Goal: Navigation & Orientation: Understand site structure

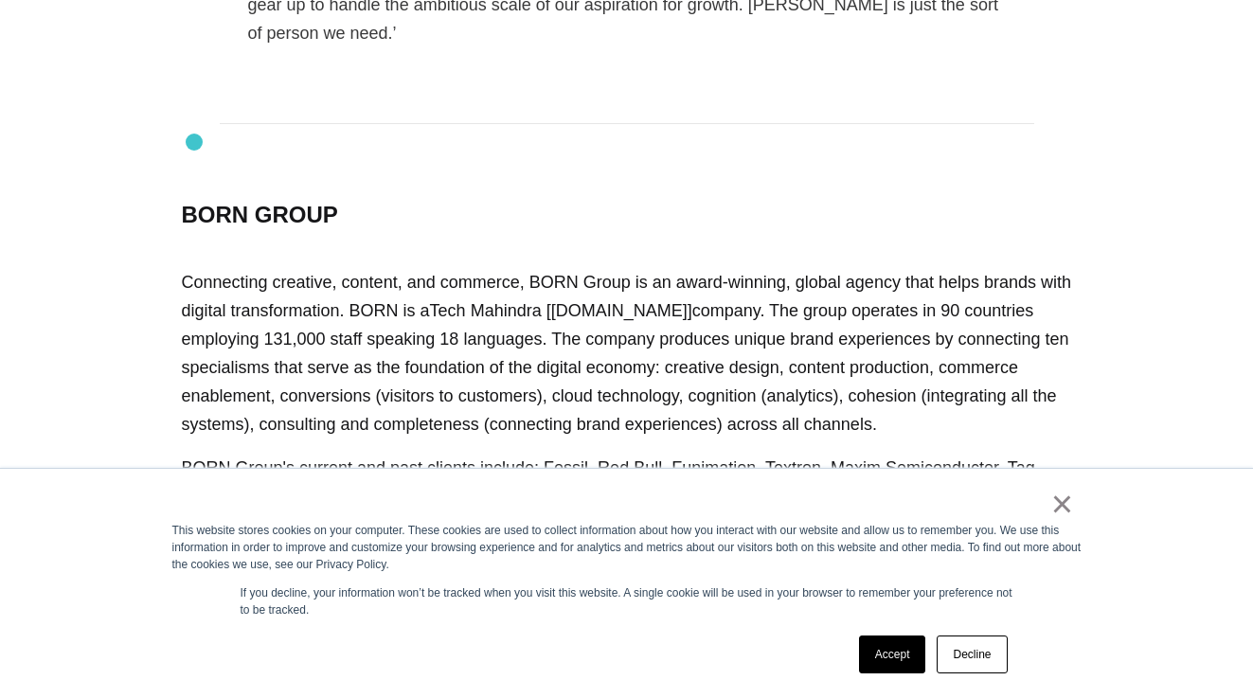
scroll to position [2636, 0]
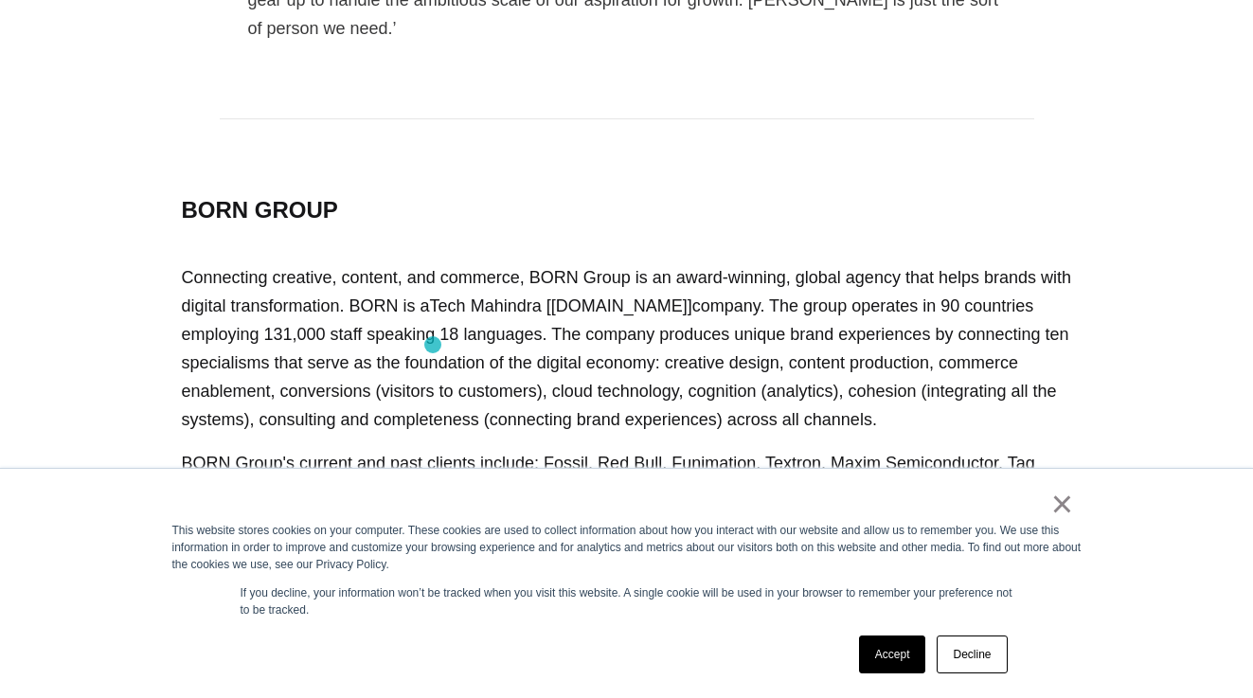
click at [433, 345] on footer "BORN GROUP Connecting creative, content, and commerce, BORN Group is an award-w…" at bounding box center [626, 372] width 947 height 506
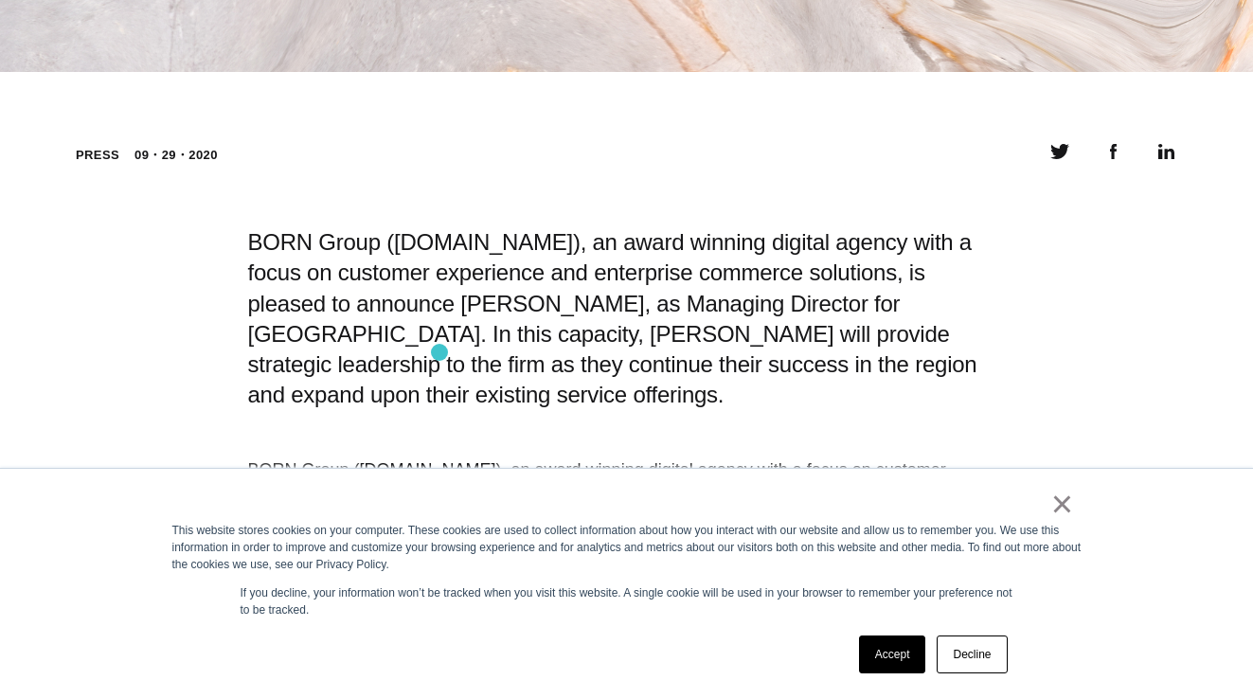
scroll to position [0, 0]
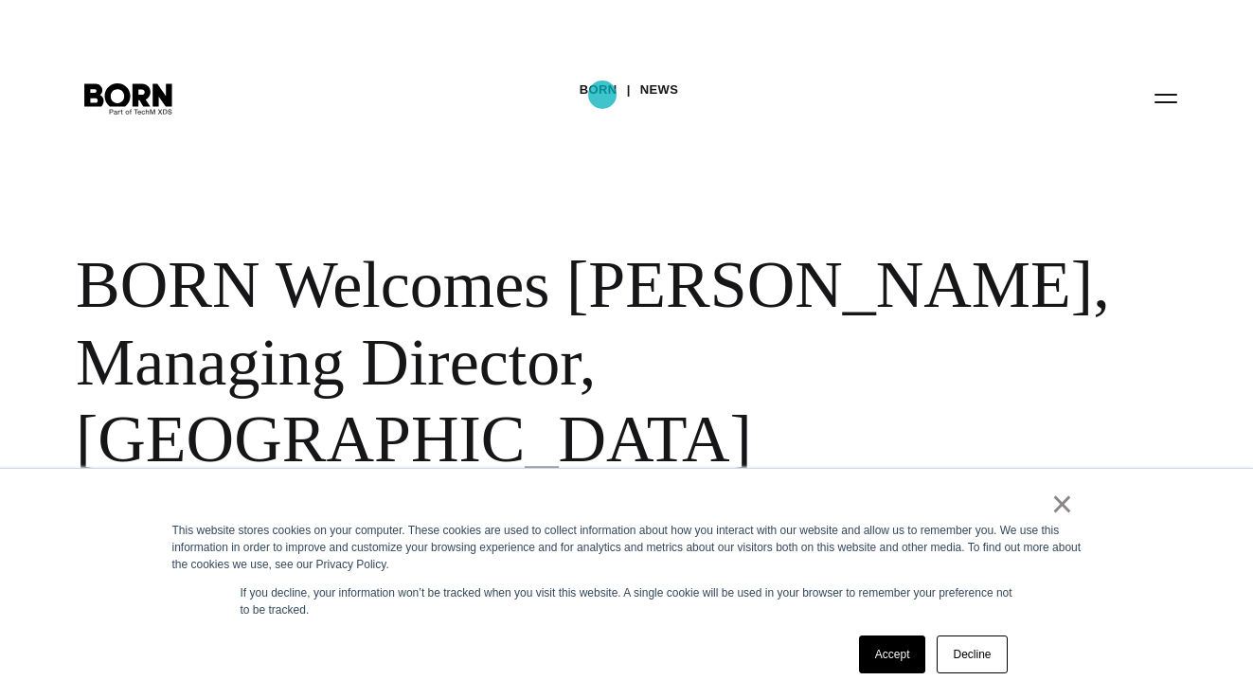
click at [603, 95] on link "BORN" at bounding box center [599, 90] width 38 height 28
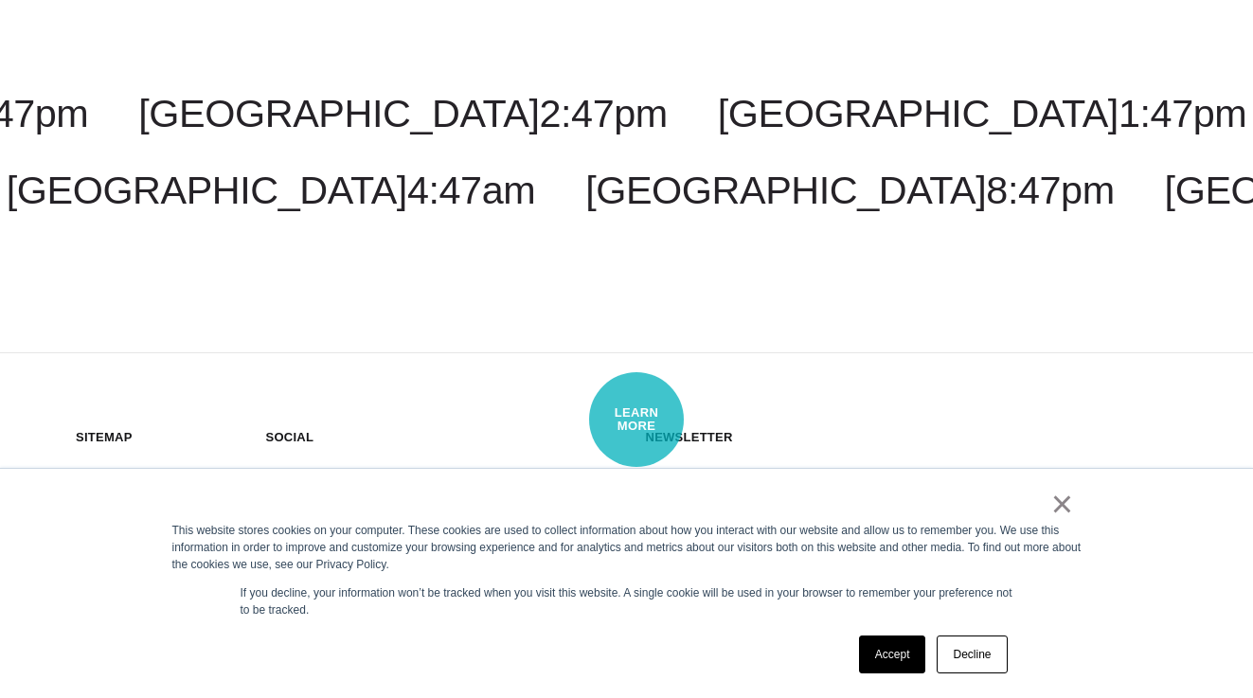
scroll to position [5054, 0]
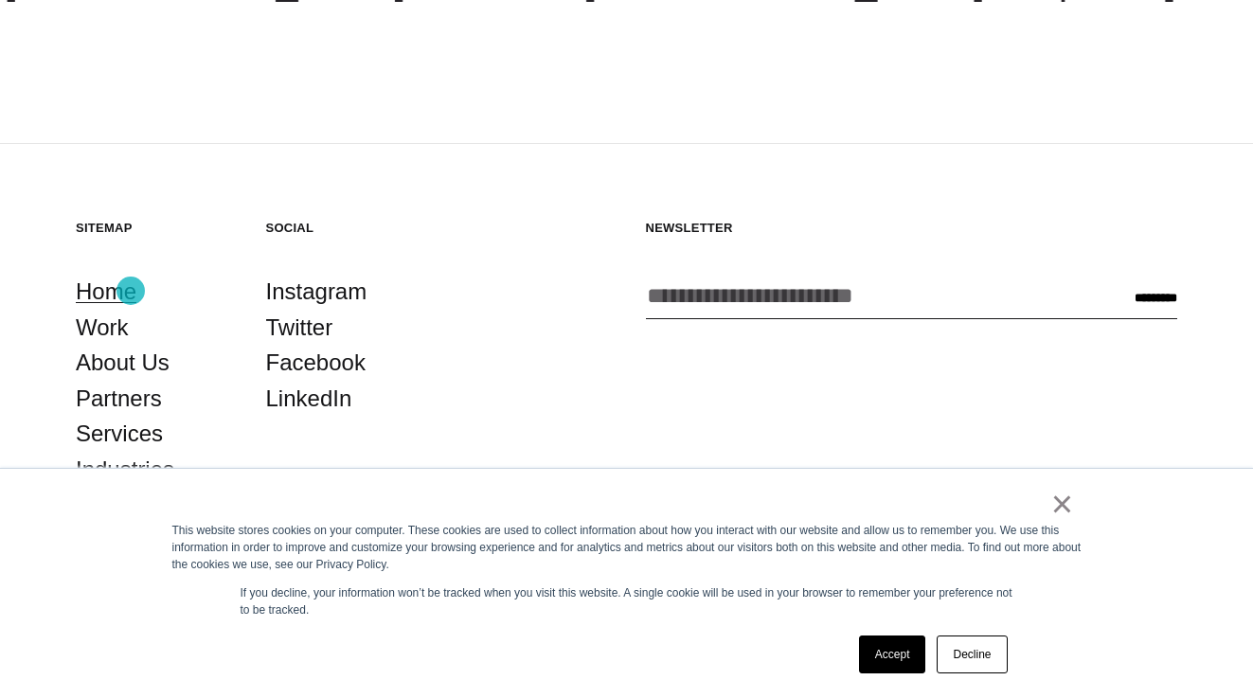
click at [131, 291] on link "Home" at bounding box center [106, 292] width 61 height 36
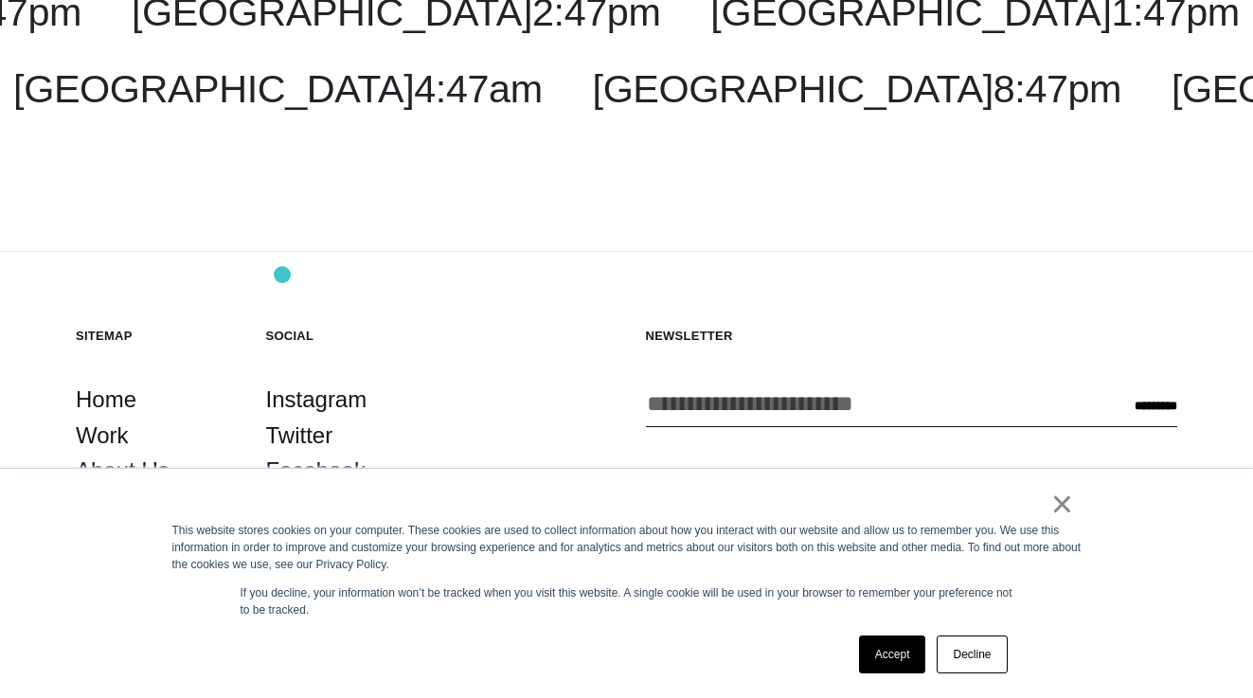
scroll to position [5054, 0]
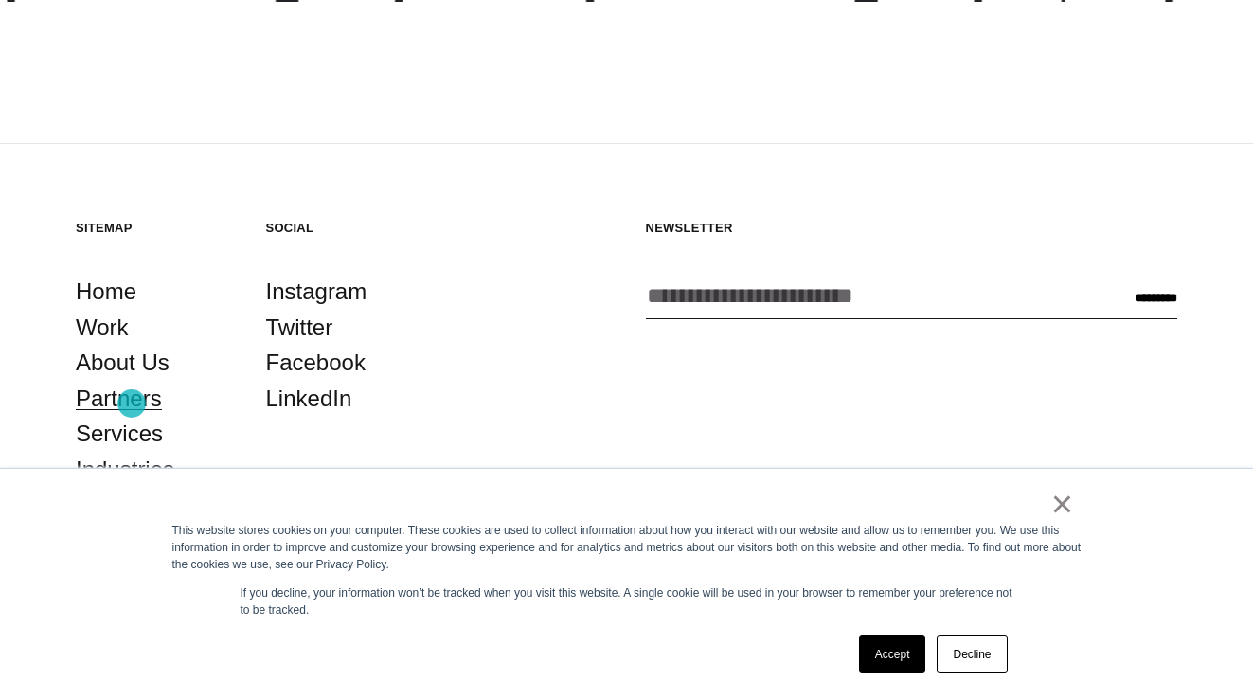
click at [132, 404] on link "Partners" at bounding box center [119, 399] width 86 height 36
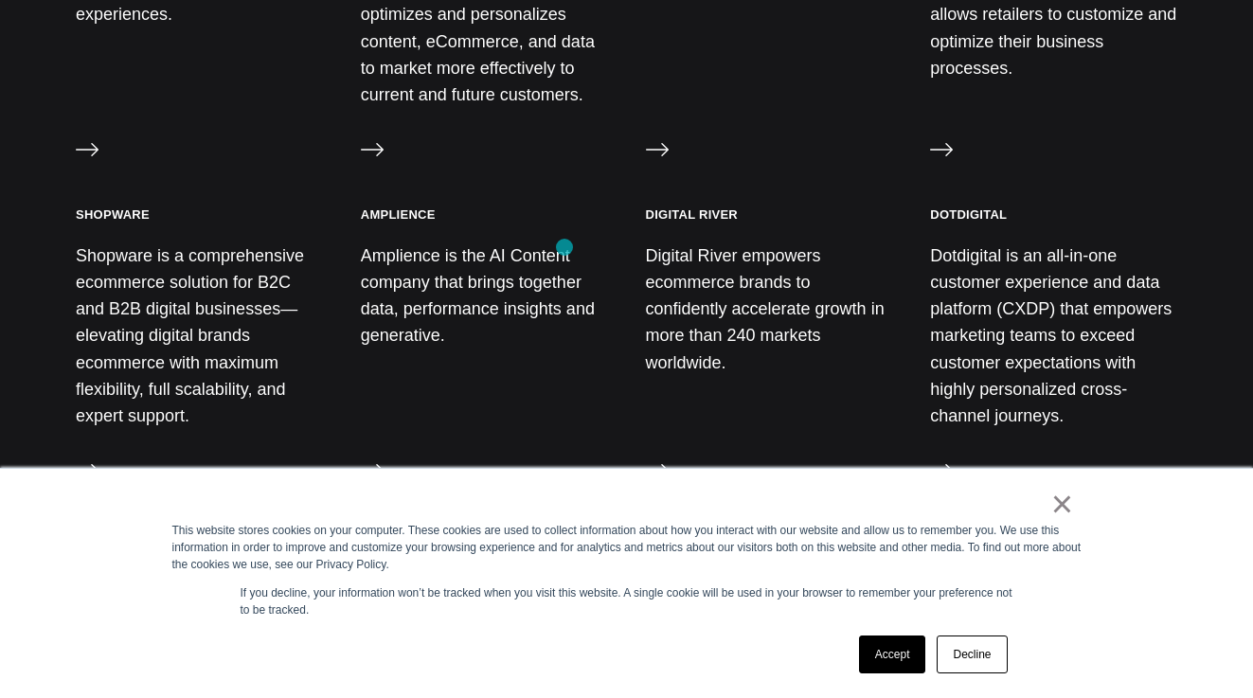
scroll to position [2362, 0]
